Goal: Task Accomplishment & Management: Manage account settings

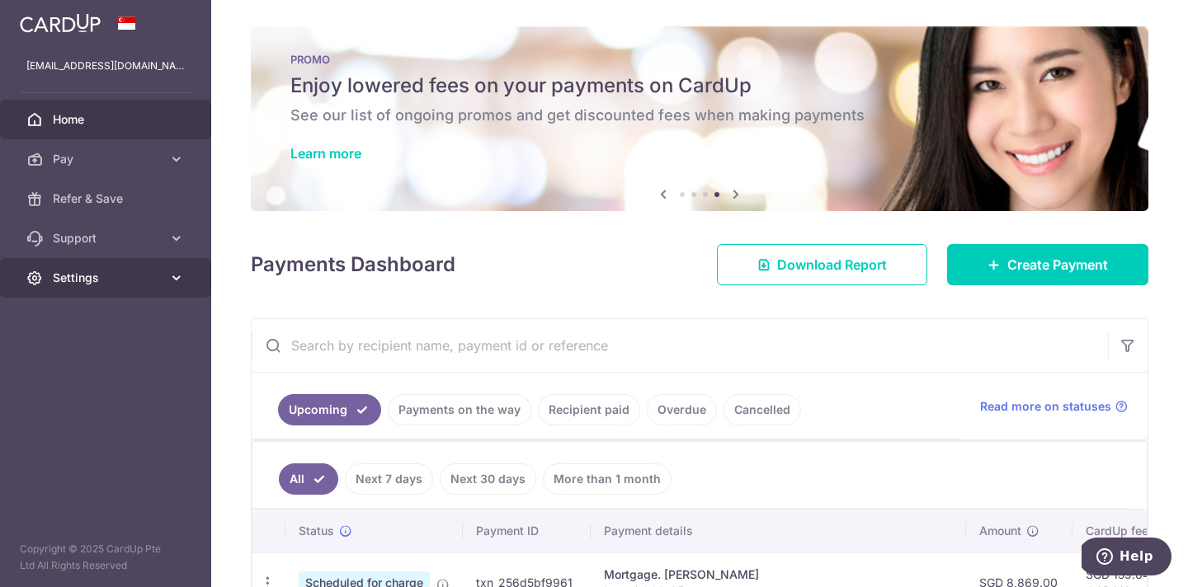
click at [78, 285] on span "Settings" at bounding box center [107, 278] width 109 height 16
click at [497, 414] on link "Payments on the way" at bounding box center [460, 409] width 144 height 31
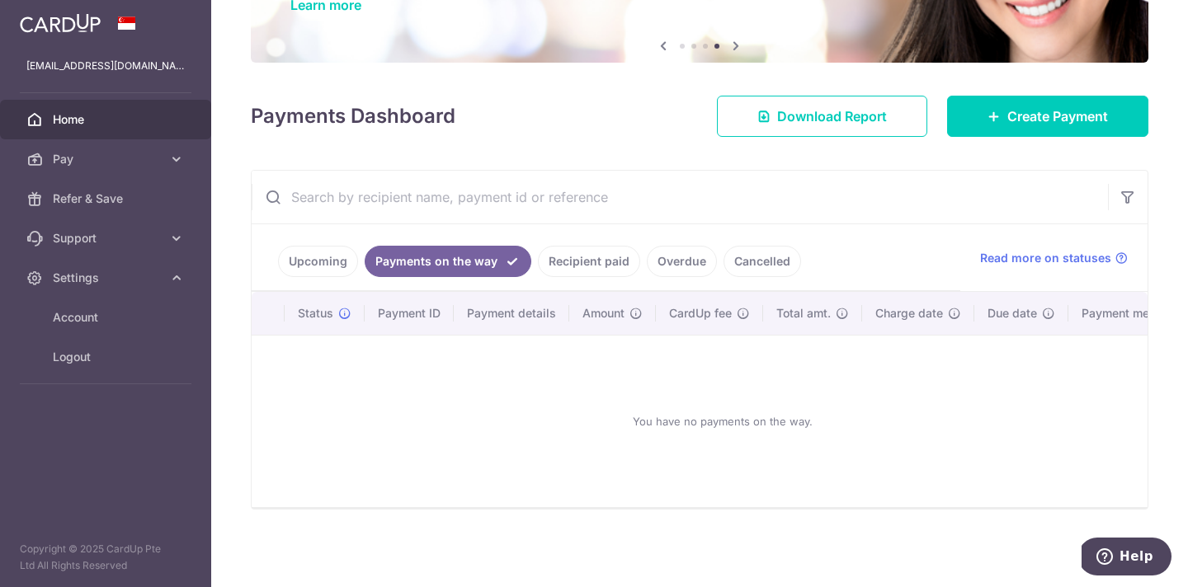
scroll to position [148, 0]
click at [576, 261] on link "Recipient paid" at bounding box center [589, 261] width 102 height 31
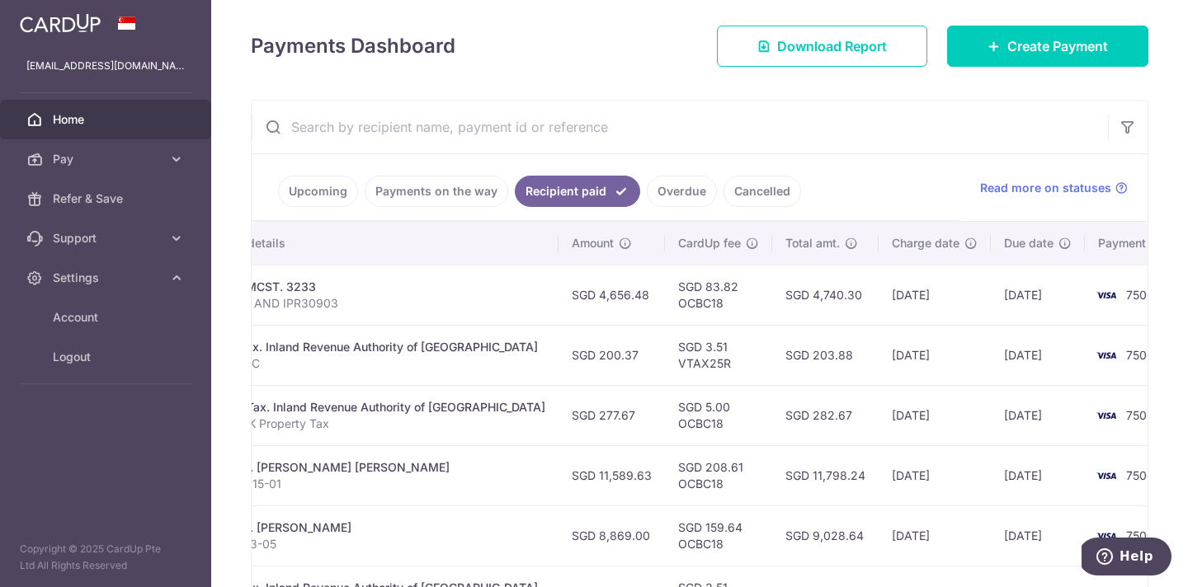
scroll to position [0, 362]
click at [79, 351] on span "Logout" at bounding box center [107, 357] width 109 height 16
